Goal: Task Accomplishment & Management: Manage account settings

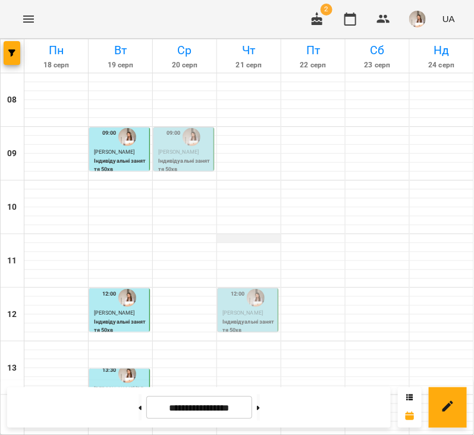
scroll to position [85, 0]
click at [248, 318] on p "Індивідуальні заняття 50хв" at bounding box center [249, 326] width 53 height 16
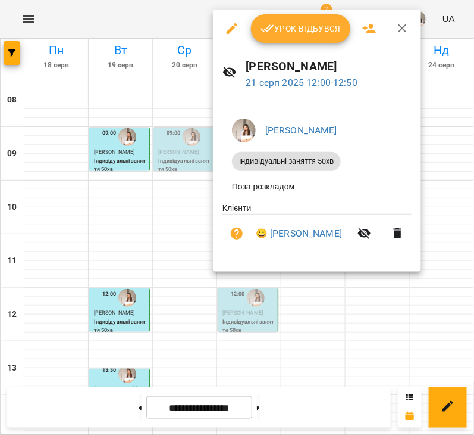
click at [140, 128] on div at bounding box center [237, 217] width 474 height 435
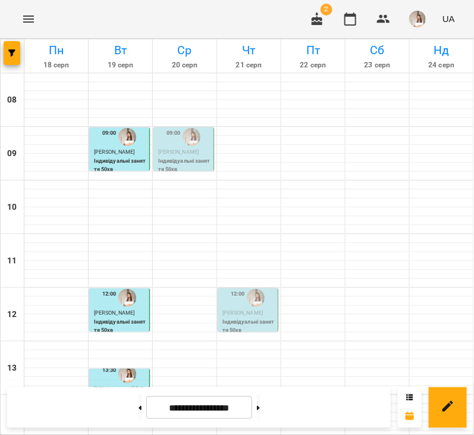
scroll to position [0, 0]
click at [173, 144] on div "09:00" at bounding box center [174, 137] width 14 height 23
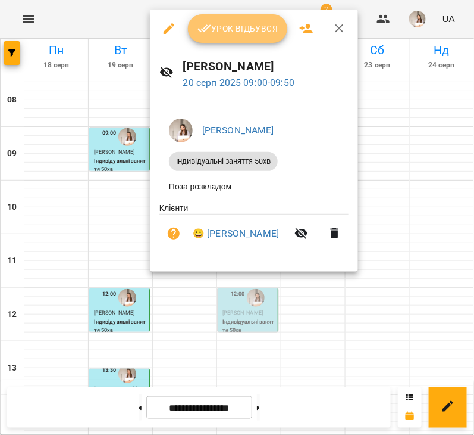
click at [223, 17] on button "Урок відбувся" at bounding box center [238, 28] width 100 height 29
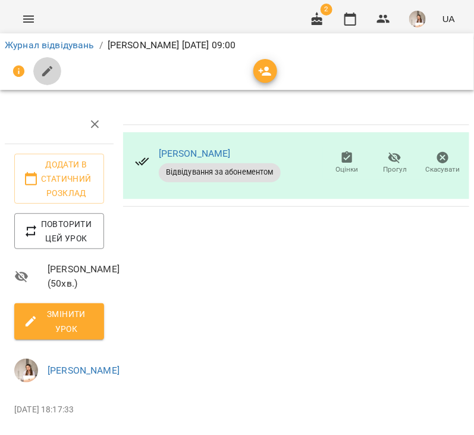
click at [53, 73] on icon "button" at bounding box center [47, 71] width 14 height 14
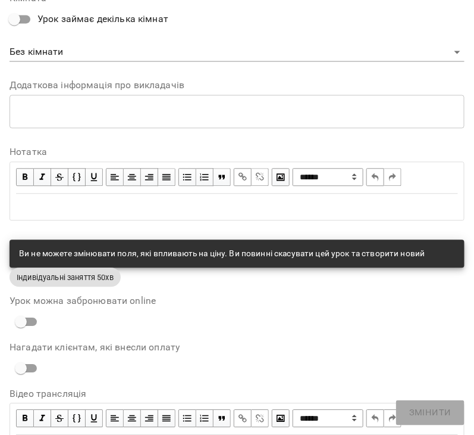
scroll to position [598, 0]
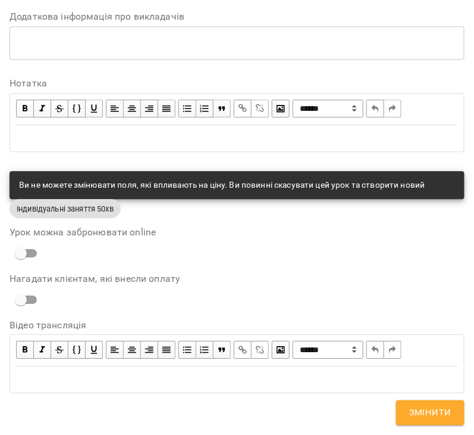
click at [89, 142] on div "Edit text" at bounding box center [237, 138] width 442 height 14
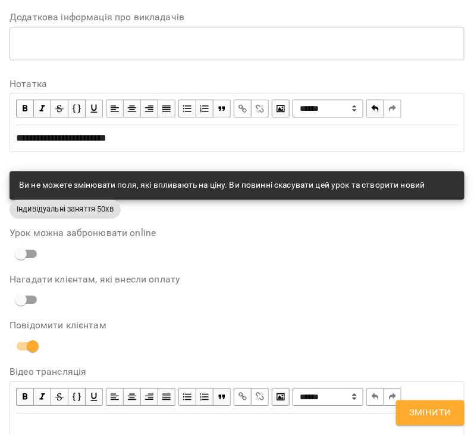
click at [31, 133] on span "**********" at bounding box center [61, 137] width 90 height 9
click at [439, 412] on span "Змінити" at bounding box center [431, 412] width 42 height 15
